Goal: Task Accomplishment & Management: Complete application form

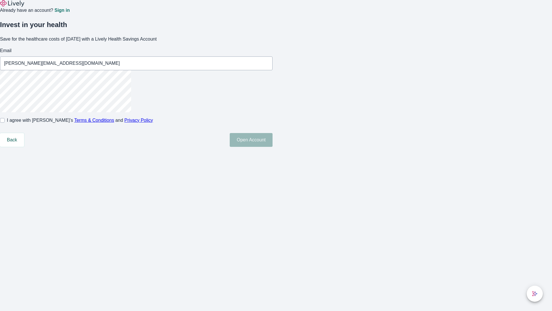
click at [5, 123] on input "I agree with Lively’s Terms & Conditions and Privacy Policy" at bounding box center [2, 120] width 5 height 5
checkbox input "true"
click at [273, 147] on button "Open Account" at bounding box center [251, 140] width 43 height 14
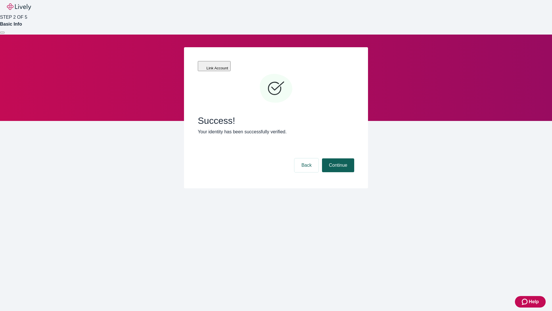
click at [337, 158] on button "Continue" at bounding box center [338, 165] width 32 height 14
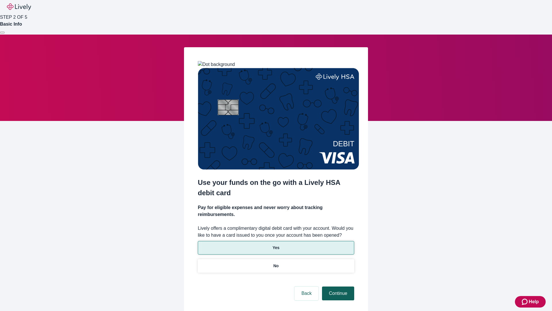
click at [276, 244] on p "Yes" at bounding box center [276, 247] width 7 height 6
click at [337, 286] on button "Continue" at bounding box center [338, 293] width 32 height 14
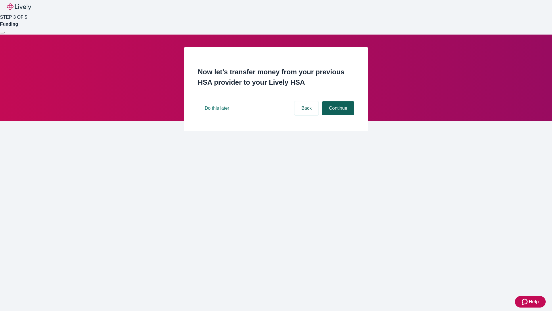
click at [337, 115] on button "Continue" at bounding box center [338, 108] width 32 height 14
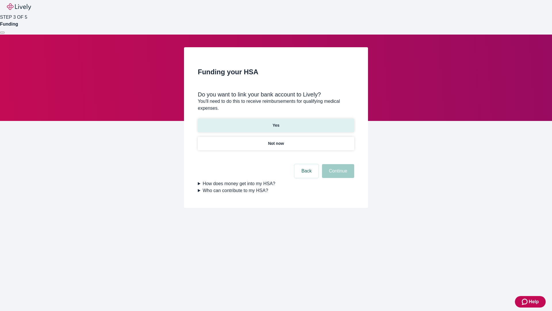
click at [276, 122] on p "Yes" at bounding box center [276, 125] width 7 height 6
click at [337, 164] on button "Continue" at bounding box center [338, 171] width 32 height 14
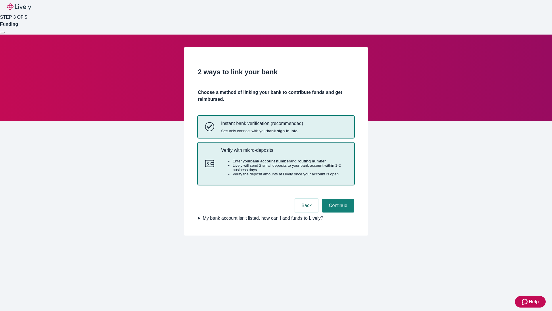
click at [284, 153] on p "Verify with micro-deposits" at bounding box center [284, 149] width 126 height 5
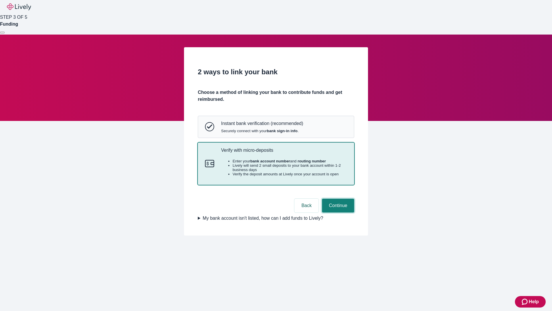
click at [337, 212] on button "Continue" at bounding box center [338, 205] width 32 height 14
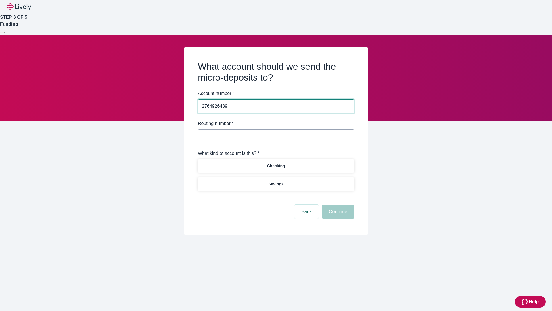
type input "2764926439"
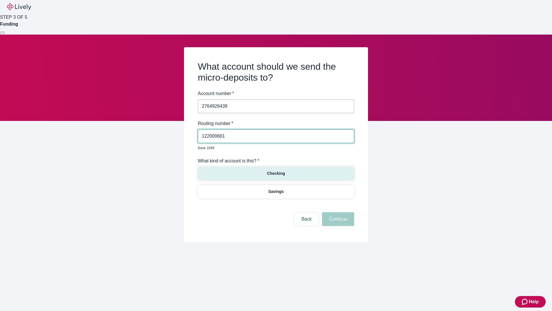
type input "122000661"
click at [276, 170] on p "Checking" at bounding box center [276, 173] width 18 height 6
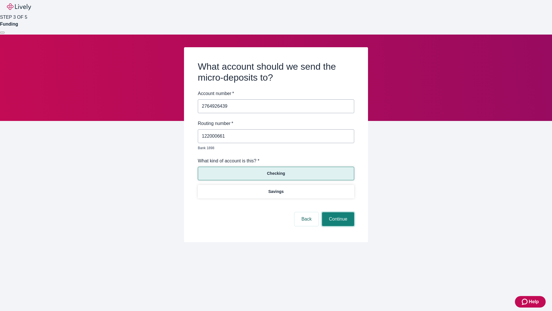
click at [337, 212] on button "Continue" at bounding box center [338, 219] width 32 height 14
